Goal: Task Accomplishment & Management: Use online tool/utility

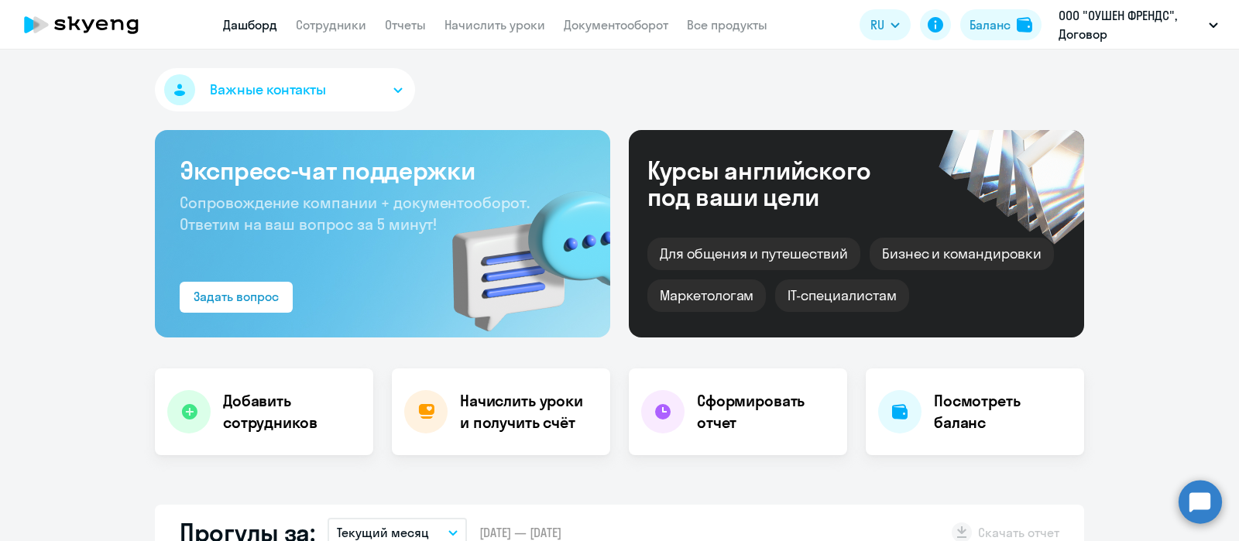
select select "30"
click at [334, 24] on link "Сотрудники" at bounding box center [331, 24] width 70 height 15
select select "30"
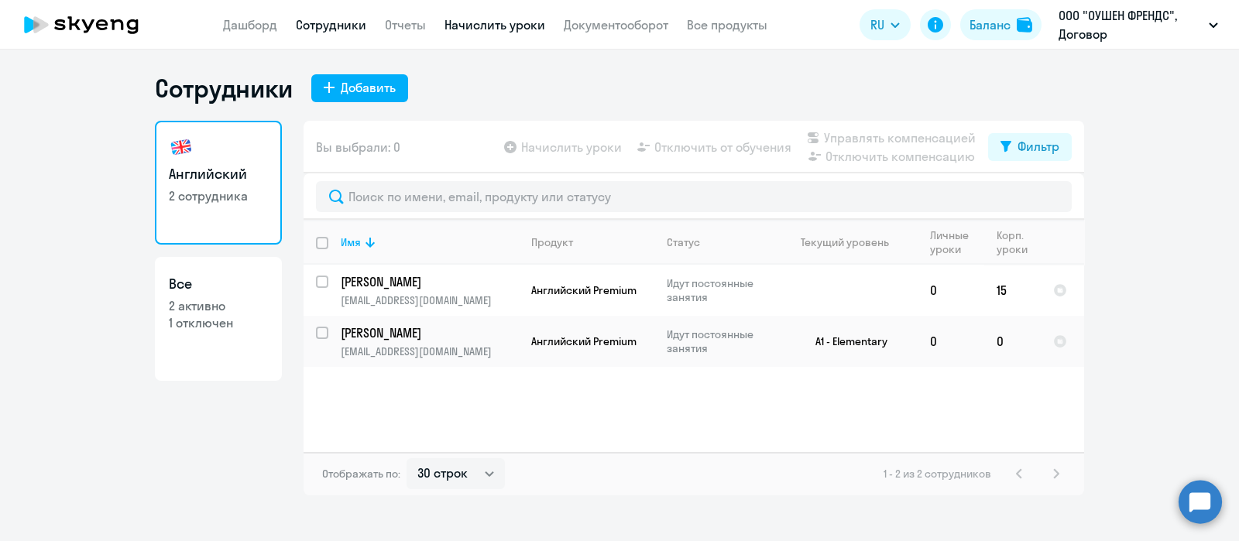
drag, startPoint x: 496, startPoint y: 19, endPoint x: 516, endPoint y: 53, distance: 40.2
click at [496, 20] on link "Начислить уроки" at bounding box center [494, 24] width 101 height 15
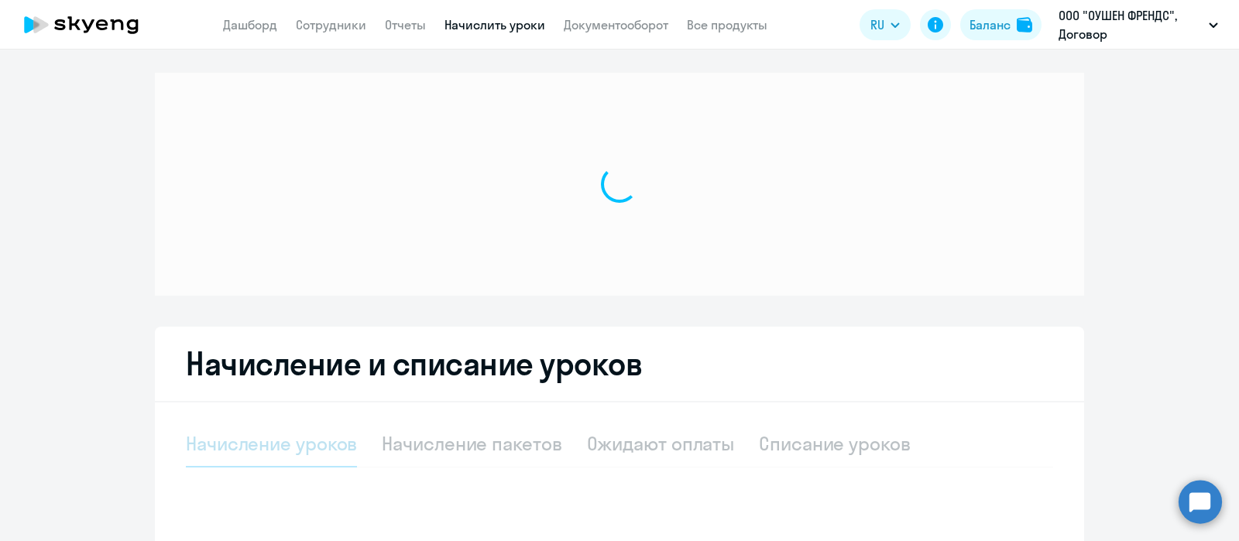
select select "10"
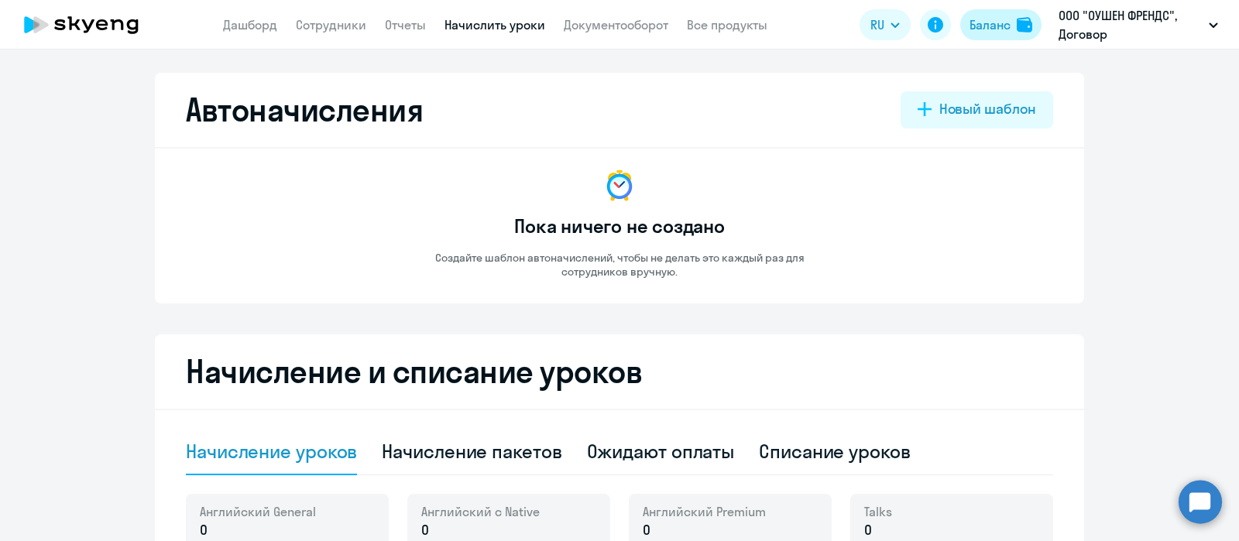
click at [987, 21] on div "Баланс" at bounding box center [989, 24] width 41 height 19
select select "english_adult_not_native_speaker_premium"
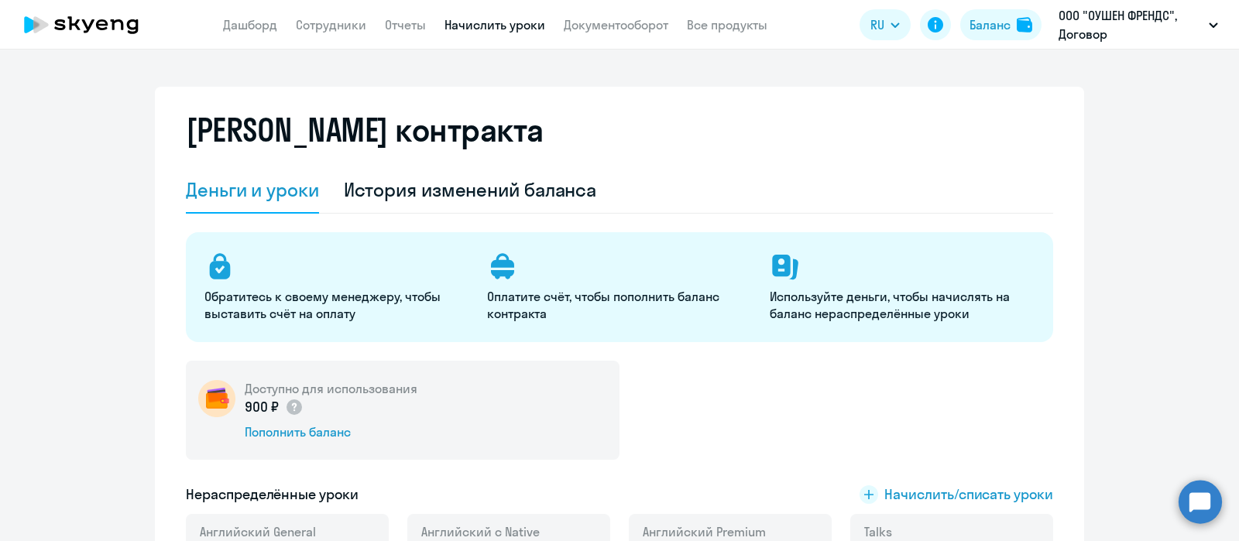
click at [471, 21] on link "Начислить уроки" at bounding box center [494, 24] width 101 height 15
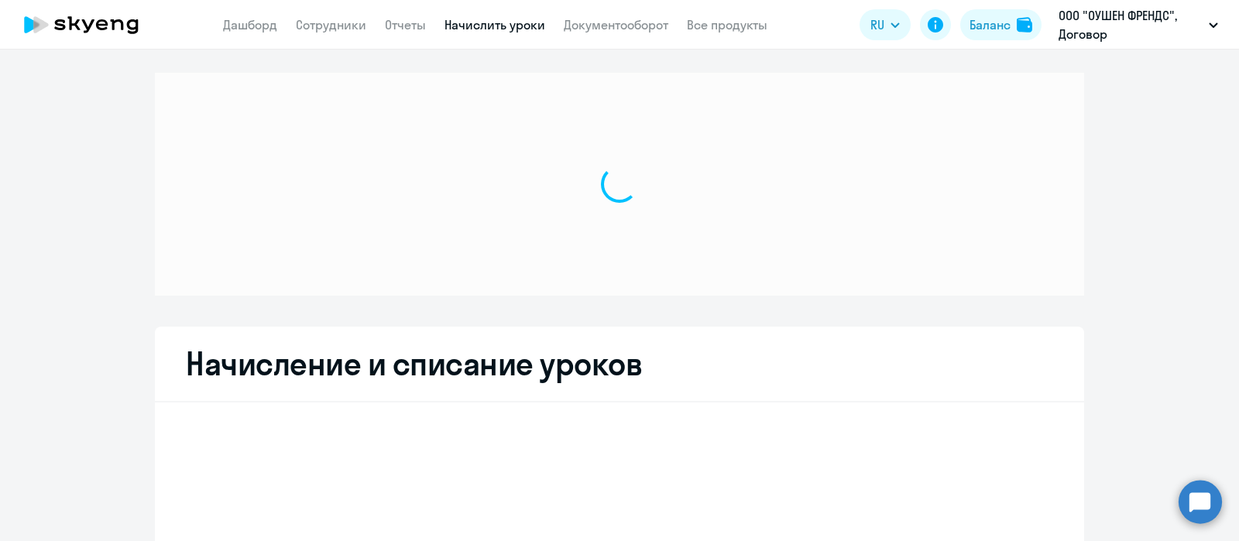
select select "10"
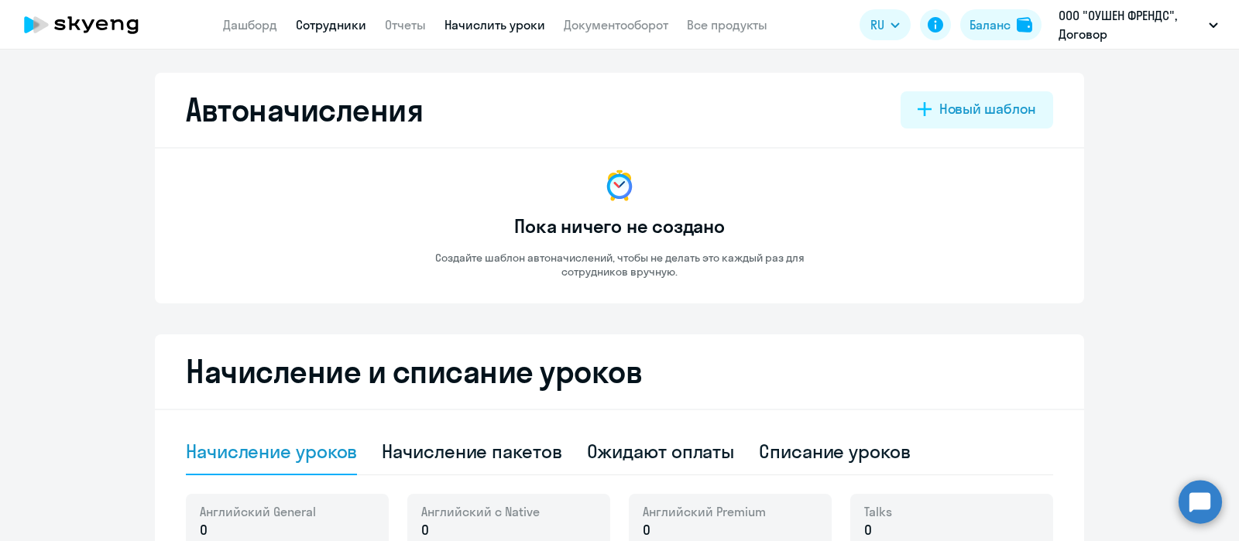
click at [329, 19] on link "Сотрудники" at bounding box center [331, 24] width 70 height 15
select select "30"
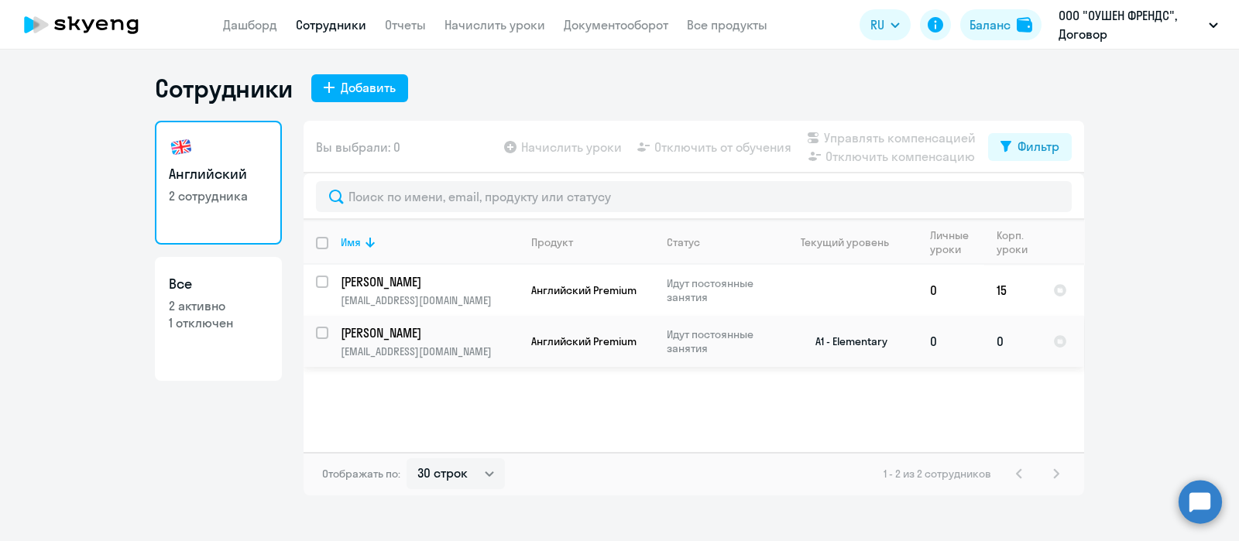
click at [323, 332] on input "select row 16628876" at bounding box center [331, 342] width 31 height 31
checkbox input "true"
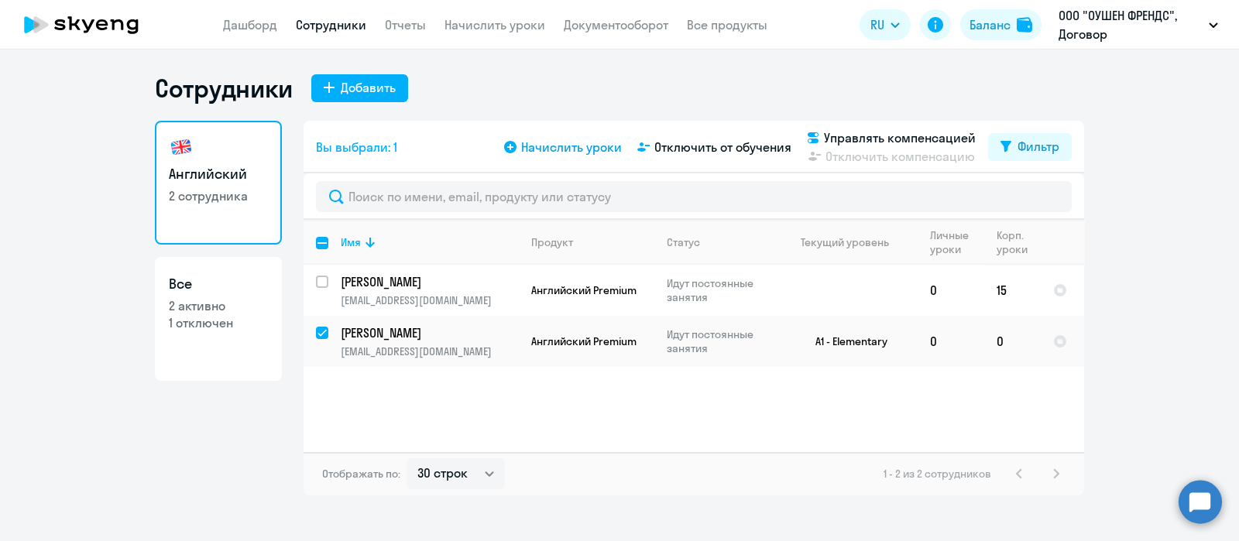
click at [565, 146] on span "Начислить уроки" at bounding box center [571, 147] width 101 height 19
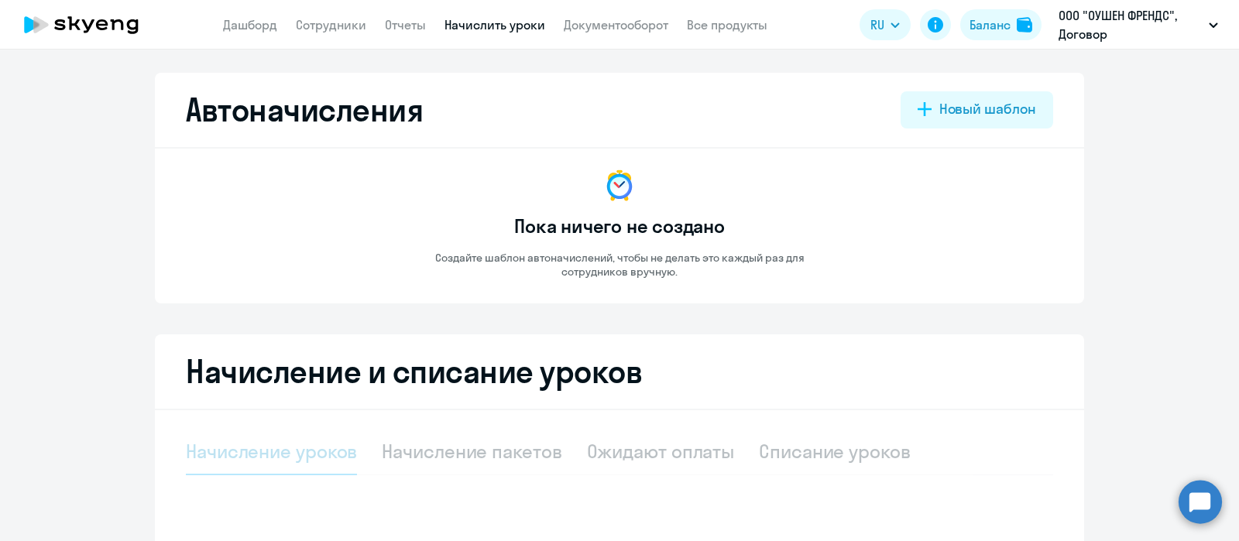
select select "10"
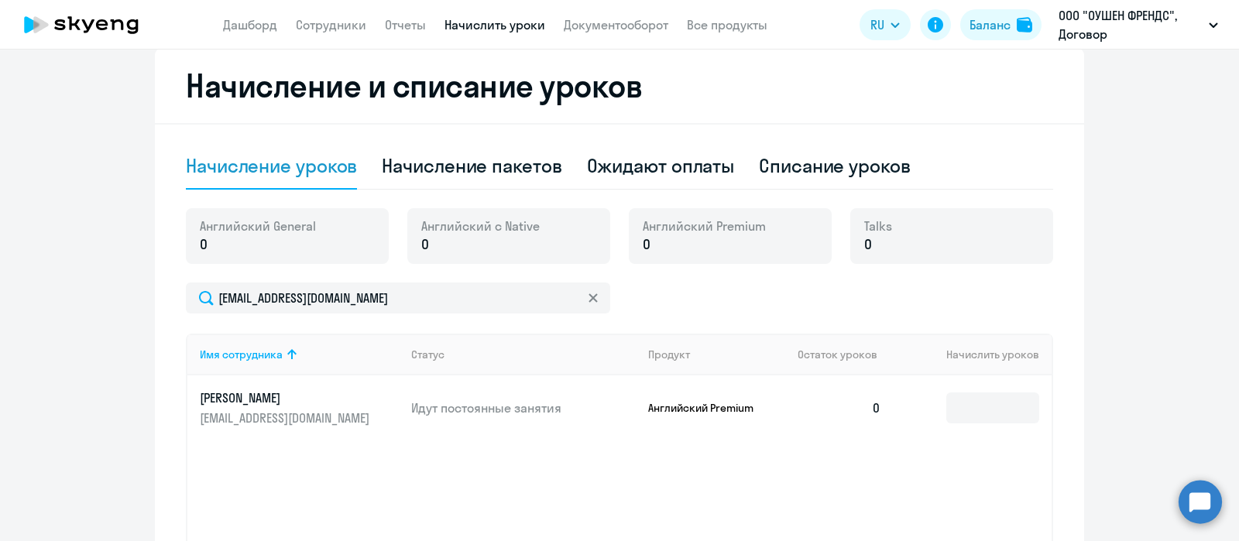
scroll to position [290, 0]
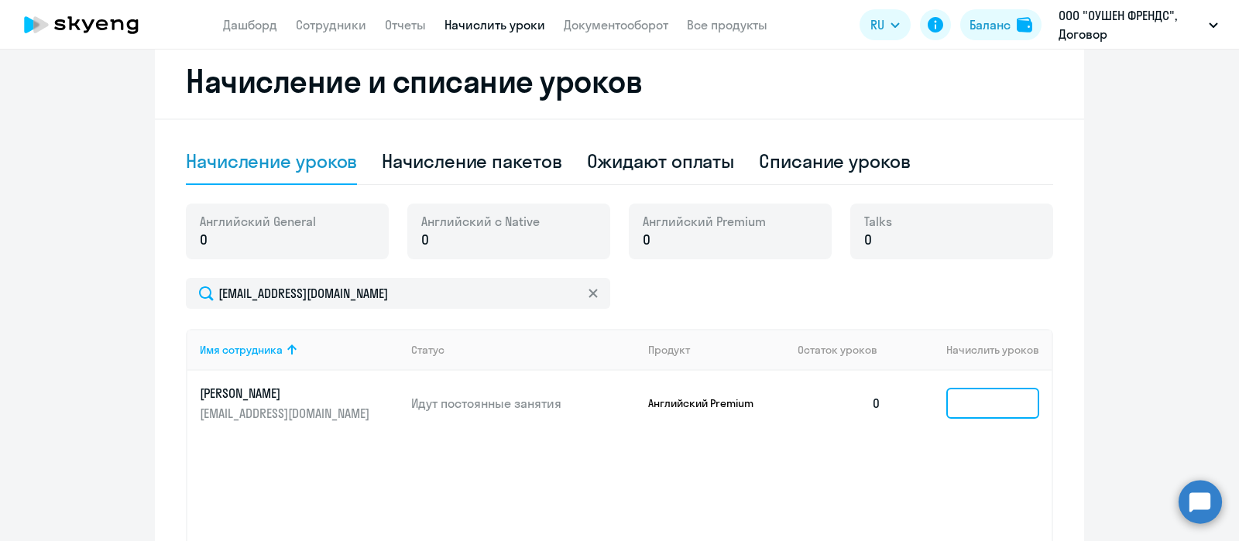
click at [987, 399] on input at bounding box center [992, 403] width 93 height 31
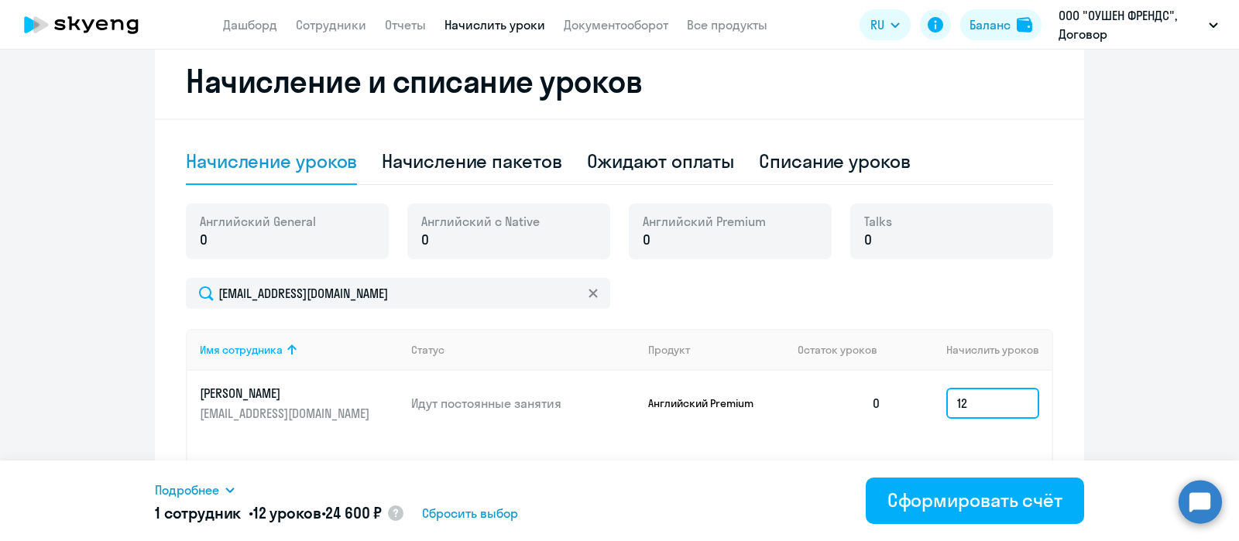
type input "12"
click at [237, 484] on div "Подробнее" at bounding box center [416, 490] width 523 height 19
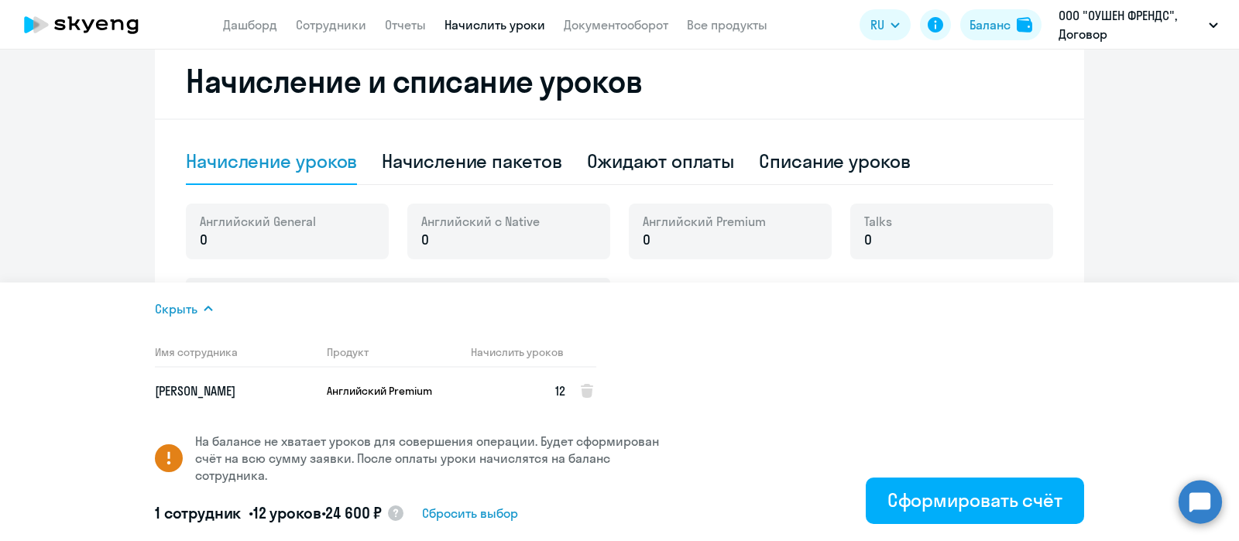
click at [207, 307] on icon at bounding box center [208, 309] width 12 height 12
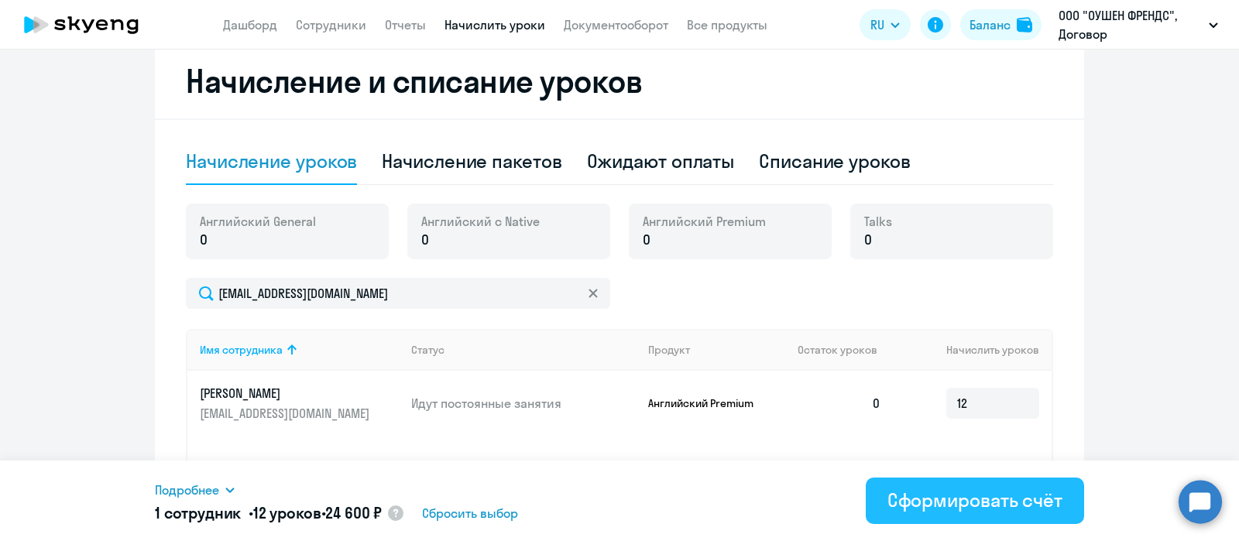
click at [936, 502] on div "Сформировать счёт" at bounding box center [974, 500] width 175 height 25
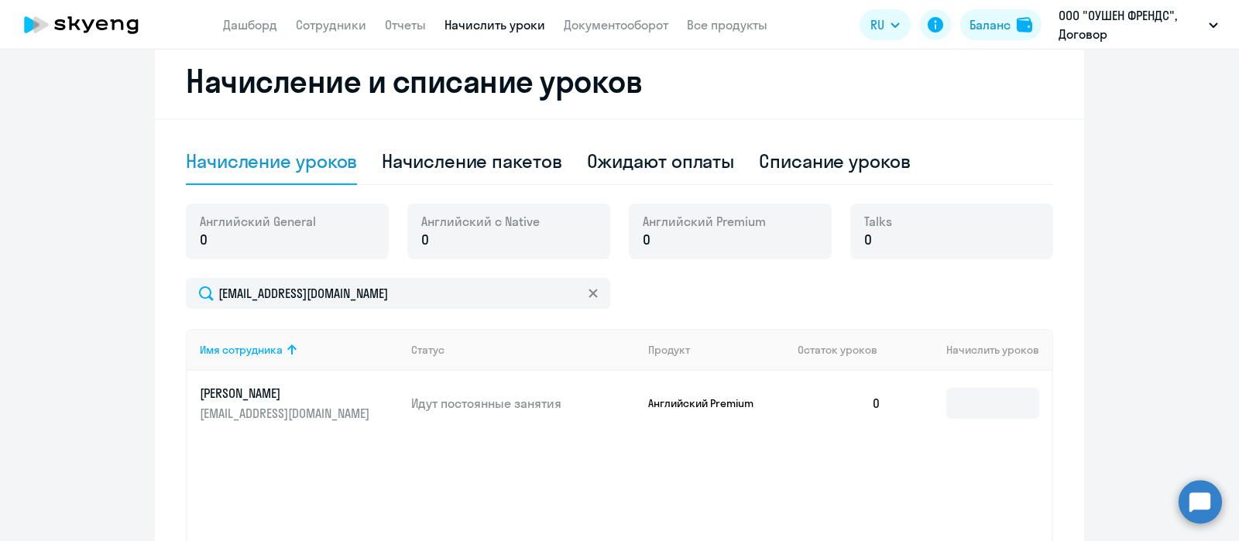
click at [592, 36] on app-header "Дашборд Сотрудники Отчеты Начислить уроки Документооборот Все продукты Дашборд …" at bounding box center [619, 25] width 1239 height 50
click at [597, 26] on link "Документооборот" at bounding box center [616, 24] width 105 height 15
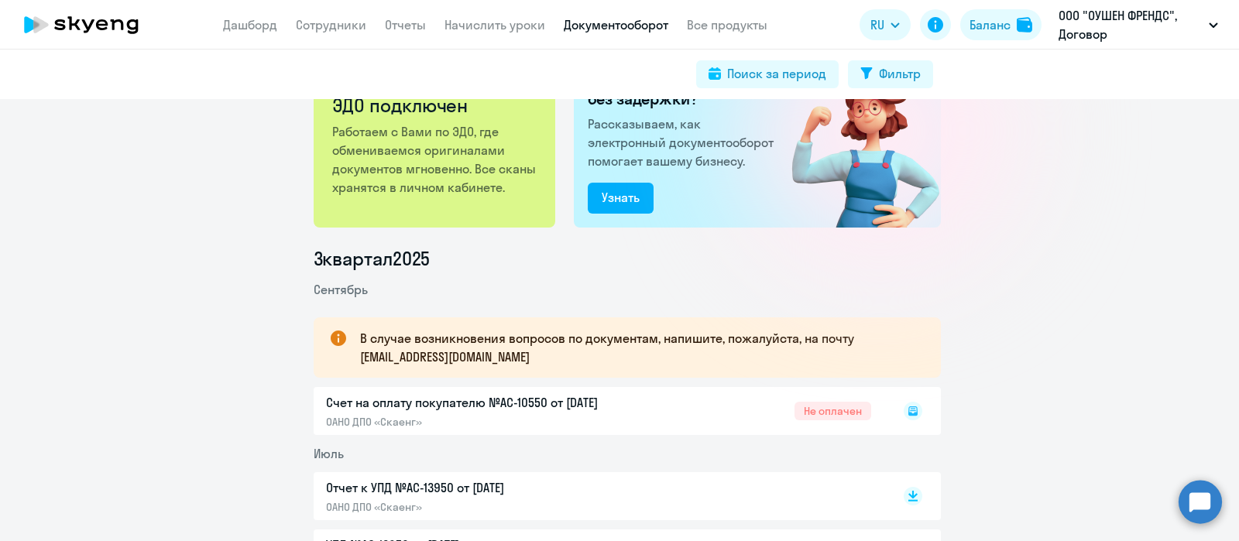
scroll to position [96, 0]
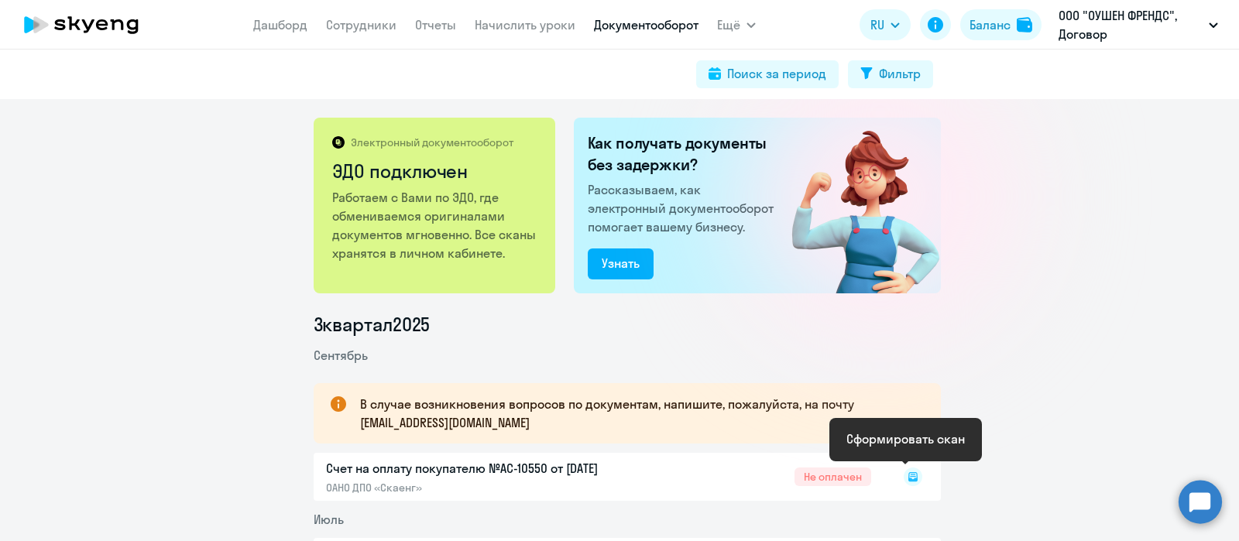
click at [904, 474] on rect at bounding box center [913, 477] width 19 height 19
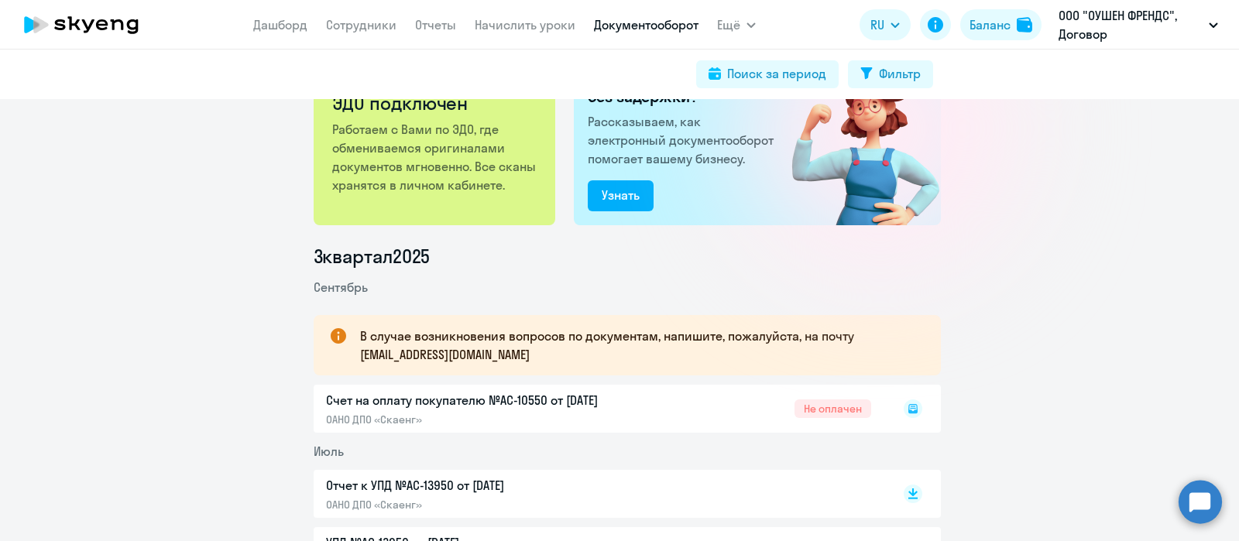
scroll to position [96, 0]
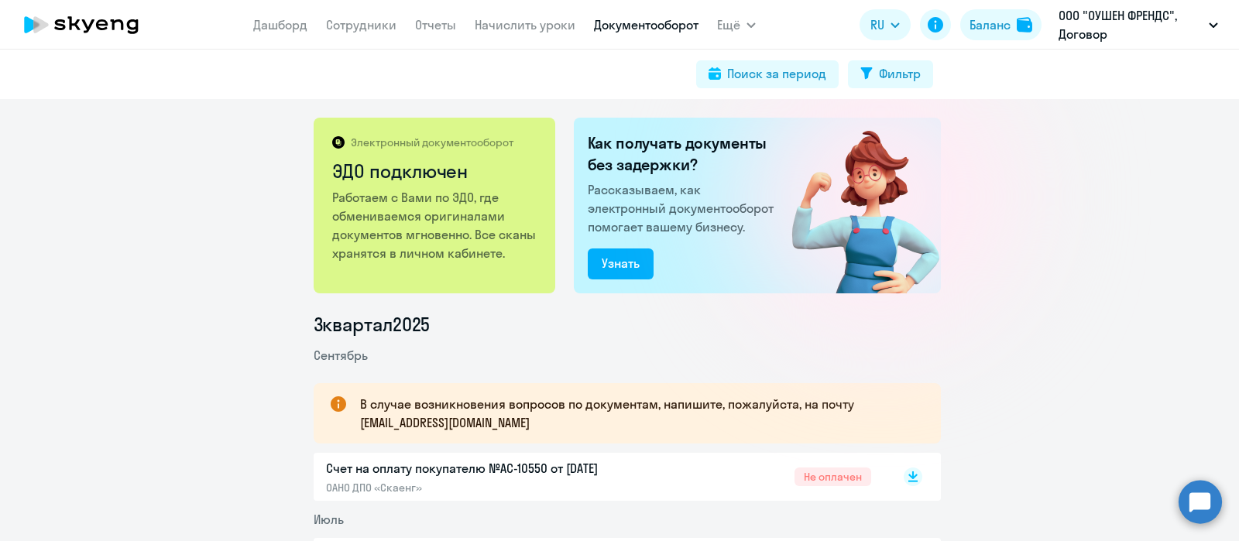
scroll to position [96, 0]
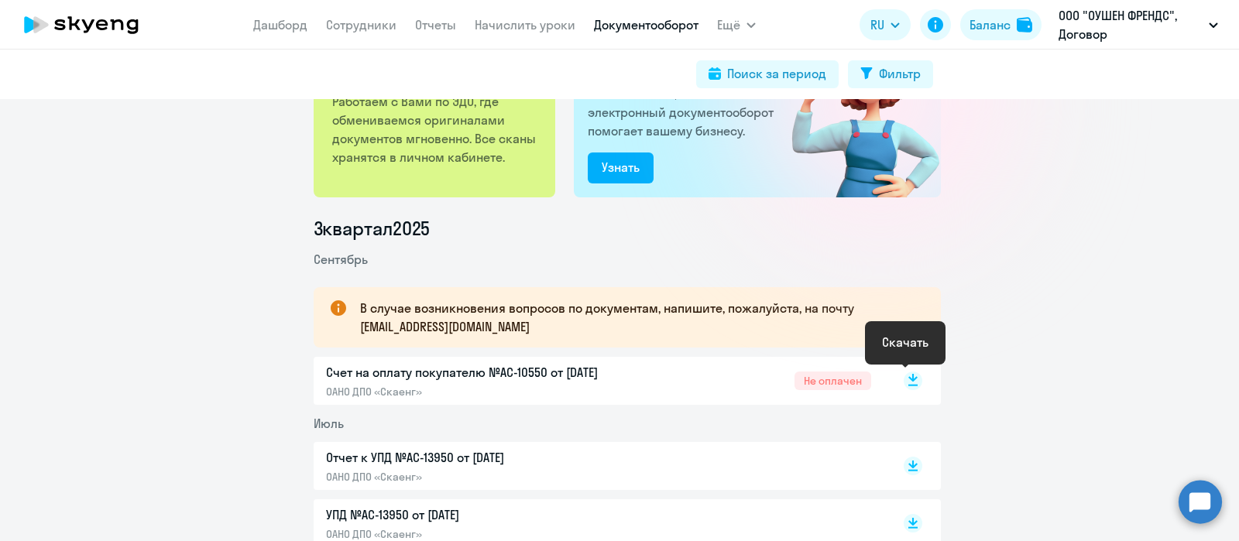
click at [904, 376] on rect at bounding box center [913, 381] width 19 height 19
click at [1192, 204] on div "Электронный документооборот ЭДО подключен Работаем с Вами по ЭДО, где обменивае…" at bounding box center [619, 320] width 1239 height 442
